Goal: Communication & Community: Answer question/provide support

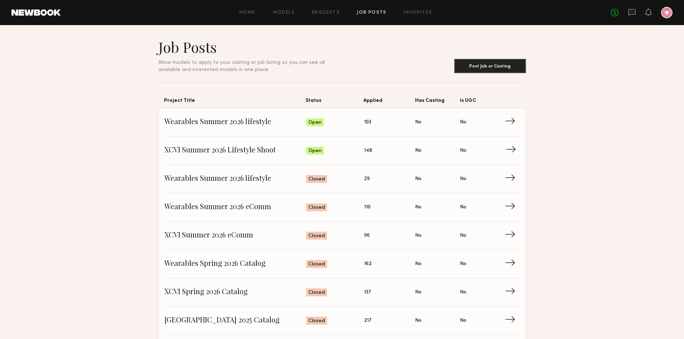
click at [203, 143] on link "XCVI Summer 2026 Lifestyle Shoot Status: Open Applied: 148 Has Casting: No Is U…" at bounding box center [341, 151] width 355 height 28
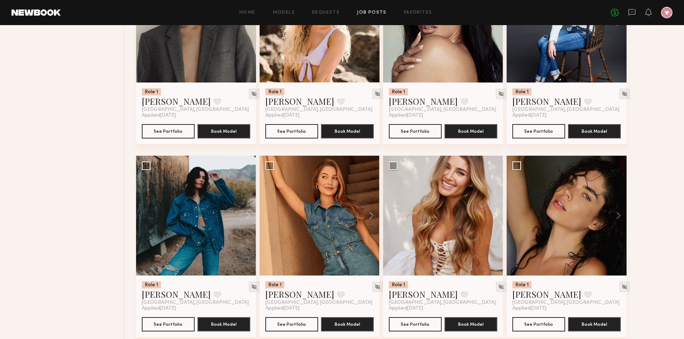
scroll to position [754, 0]
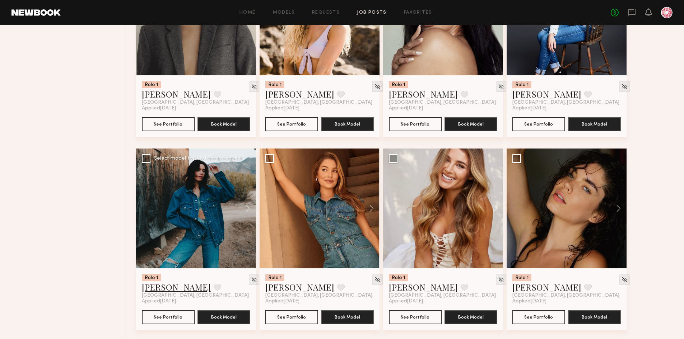
click at [160, 286] on link "Casilda G." at bounding box center [176, 286] width 69 height 11
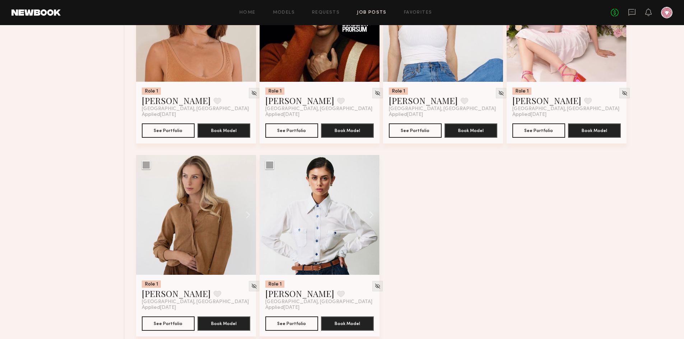
scroll to position [1336, 0]
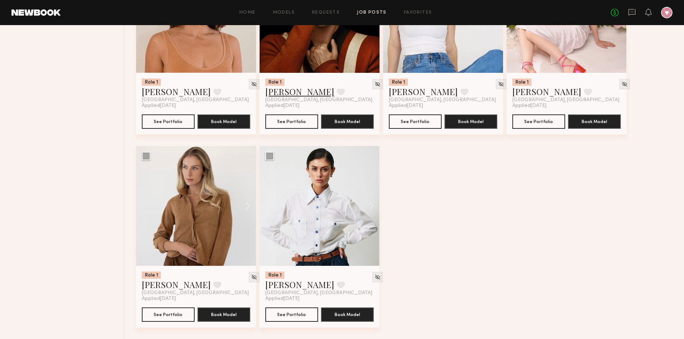
click at [290, 92] on link "Davide G." at bounding box center [299, 91] width 69 height 11
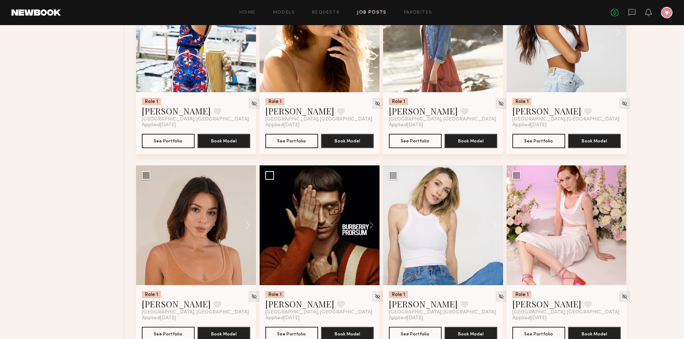
scroll to position [1121, 0]
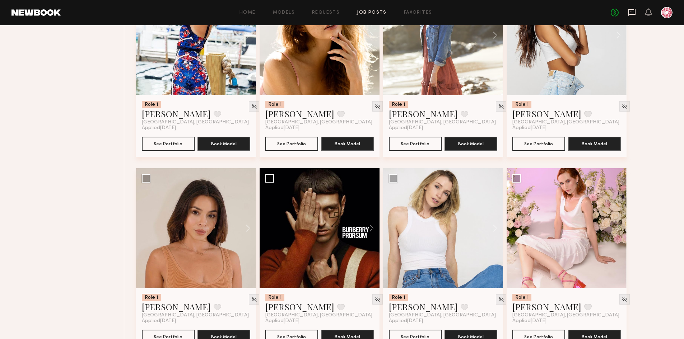
click at [634, 10] on icon at bounding box center [632, 12] width 8 height 8
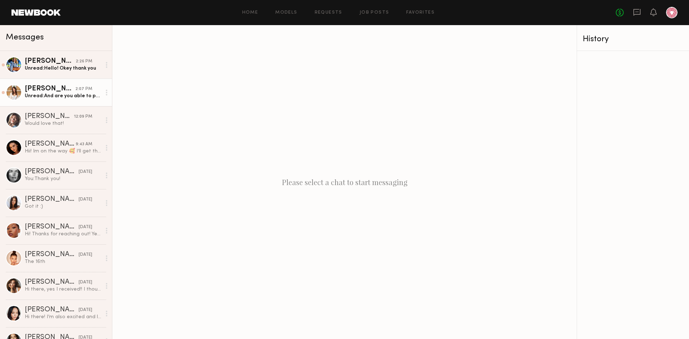
click at [78, 101] on link "Marilyn B. 2:07 PM Unread: And are you able to pay extra for gas and mileage to…" at bounding box center [56, 93] width 112 height 28
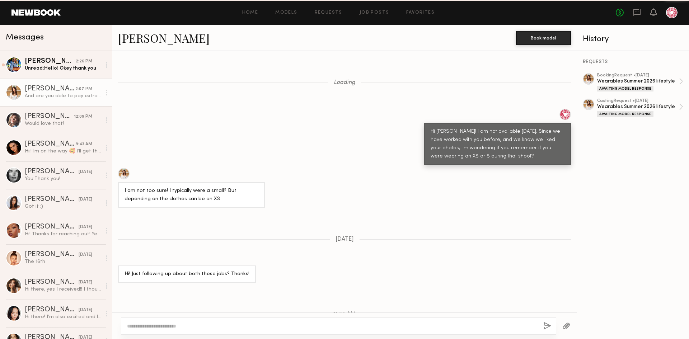
scroll to position [265, 0]
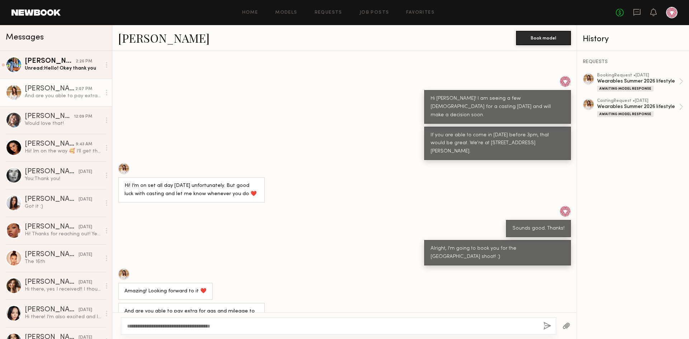
type textarea "**********"
click at [548, 325] on button "button" at bounding box center [548, 326] width 8 height 9
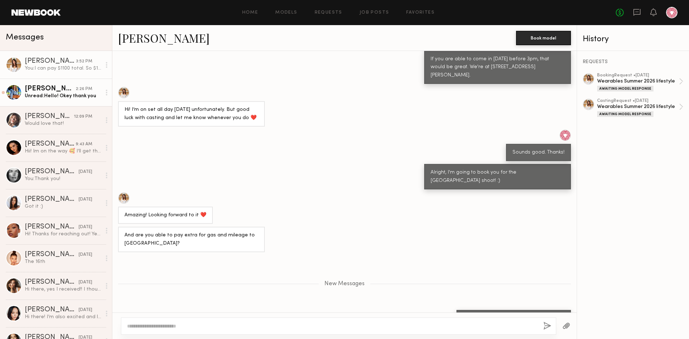
click at [54, 94] on div "Unread: Hello! Okey thank you" at bounding box center [63, 96] width 76 height 7
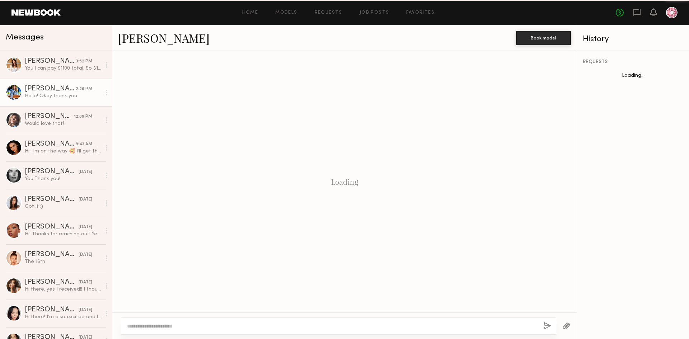
scroll to position [67, 0]
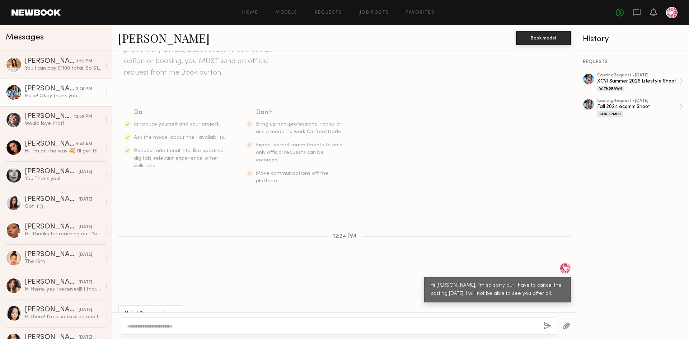
click at [634, 19] on header "Home Models Requests Job Posts Favorites Sign Out No fees up to $5,000" at bounding box center [344, 12] width 689 height 25
click at [638, 14] on icon at bounding box center [637, 12] width 7 height 7
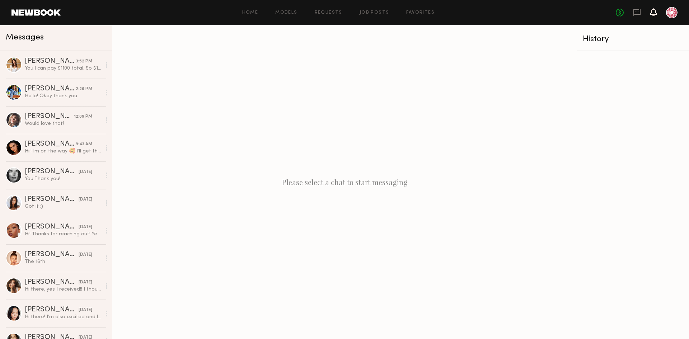
click at [654, 14] on icon at bounding box center [654, 11] width 6 height 5
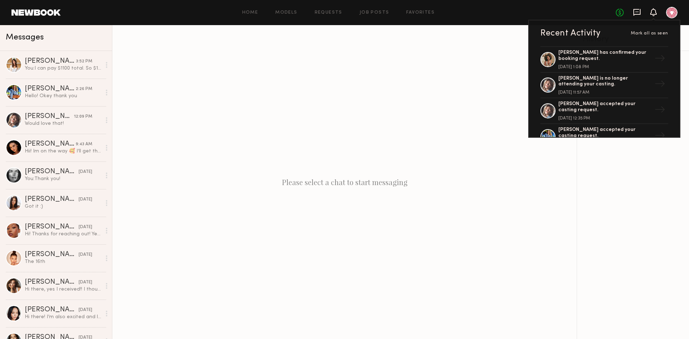
click at [639, 11] on icon at bounding box center [637, 12] width 8 height 8
